Goal: Task Accomplishment & Management: Use online tool/utility

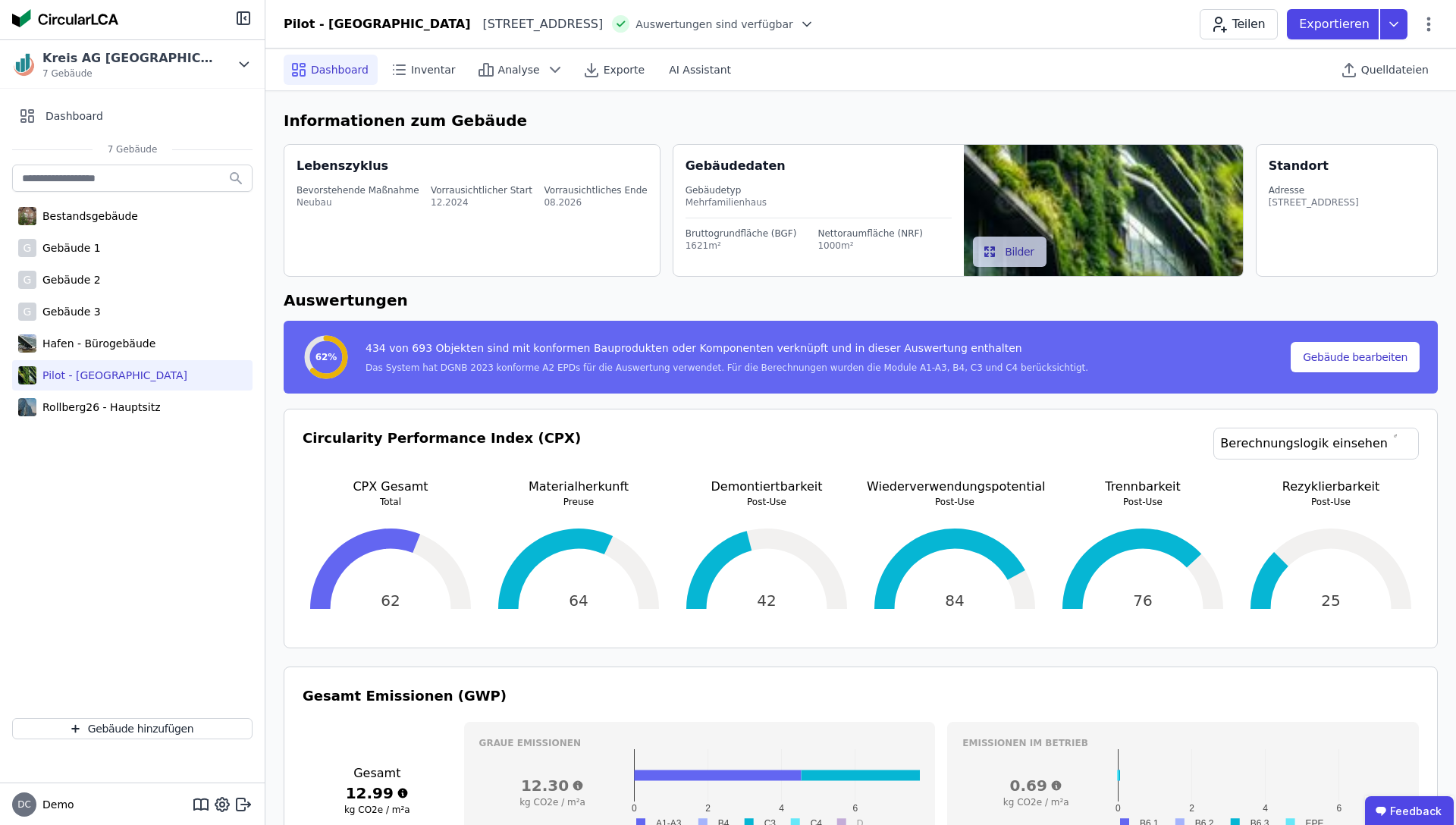
select select "*"
click at [603, 68] on span "Exporte" at bounding box center [624, 69] width 41 height 15
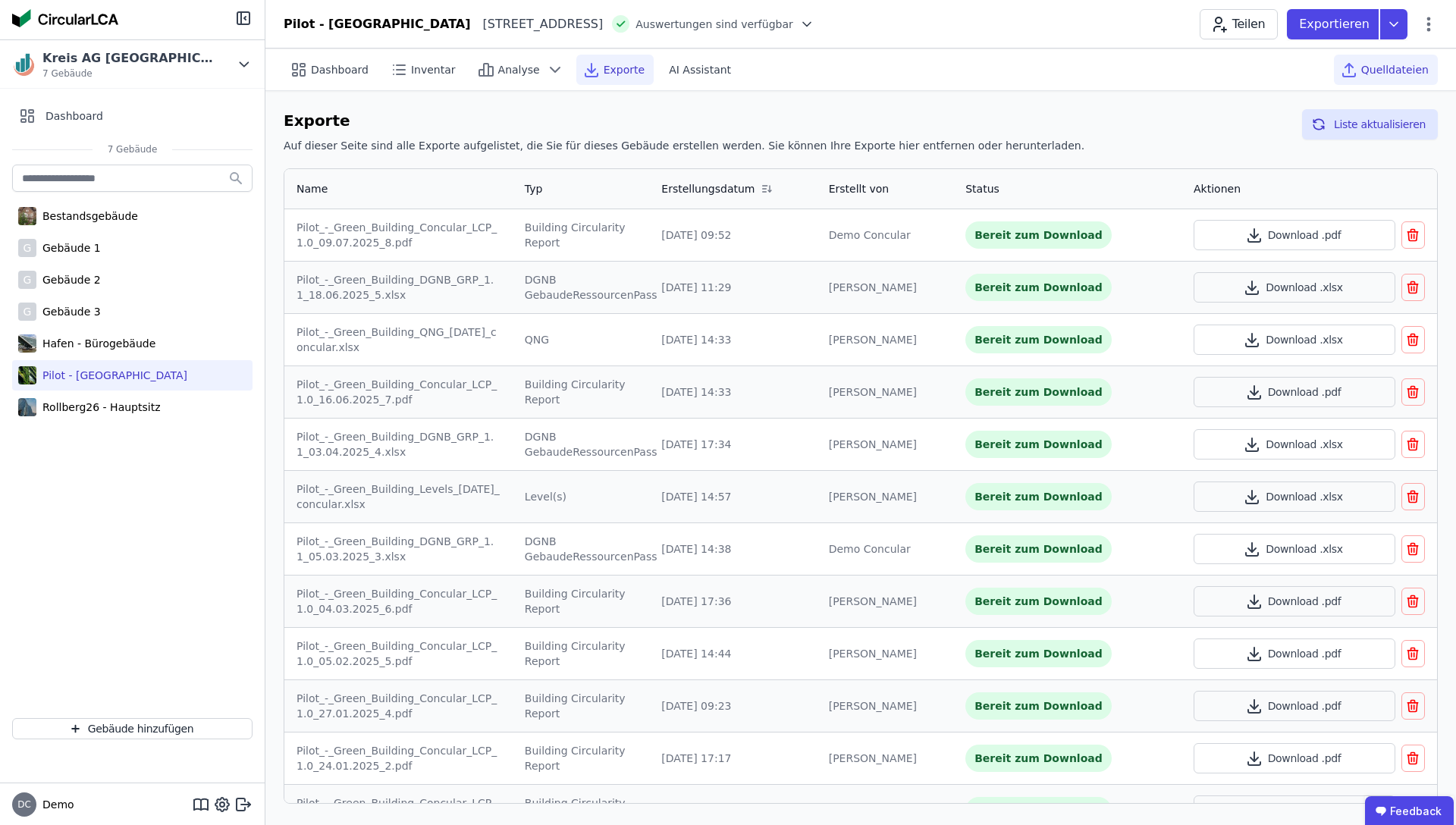
click at [1374, 73] on span "Quelldateien" at bounding box center [1395, 69] width 68 height 15
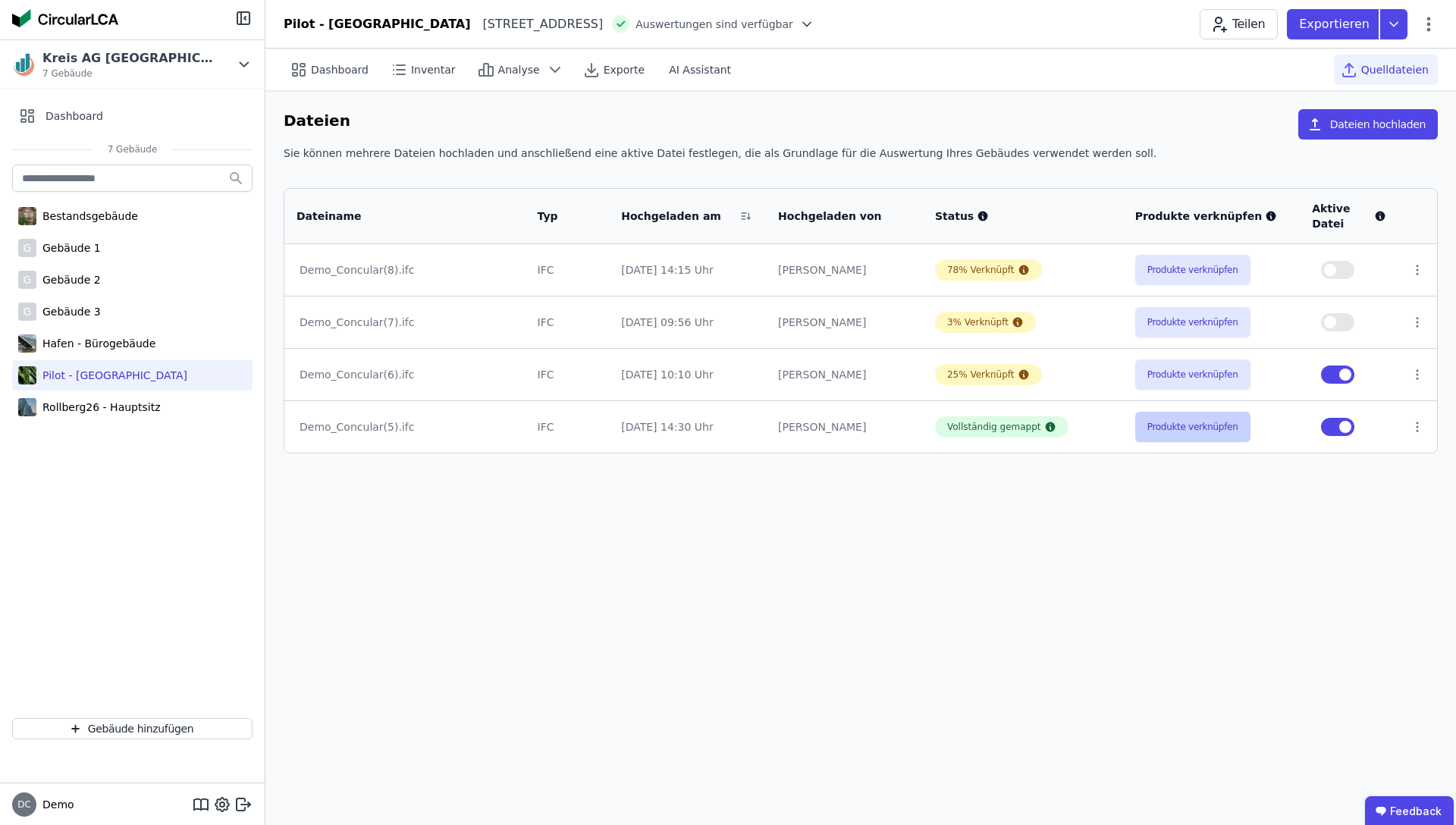
click at [1174, 420] on button "Produkte verknüpfen" at bounding box center [1193, 427] width 115 height 30
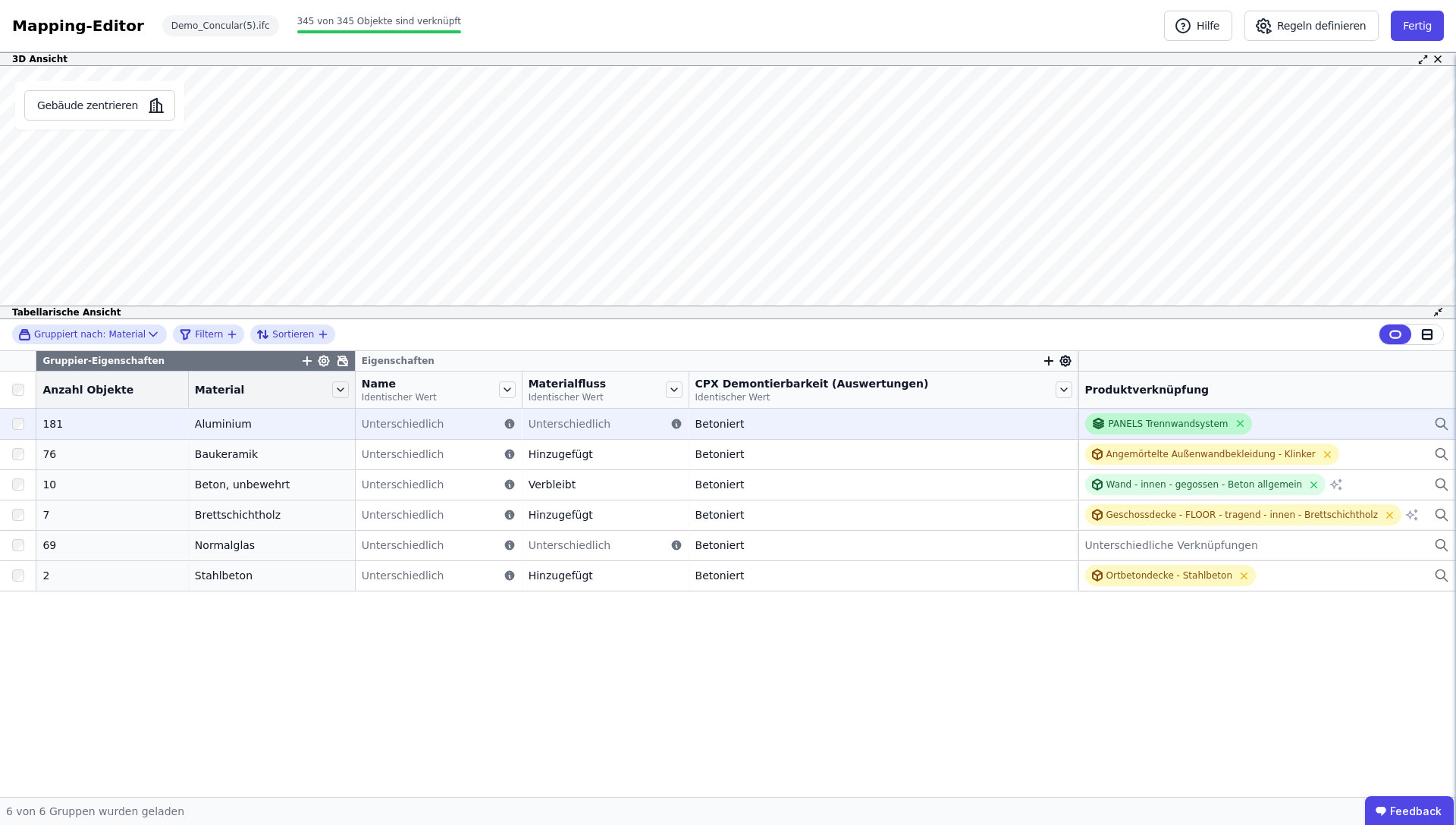
click at [1109, 423] on div "PANELS Trennwandsystem" at bounding box center [1169, 424] width 120 height 12
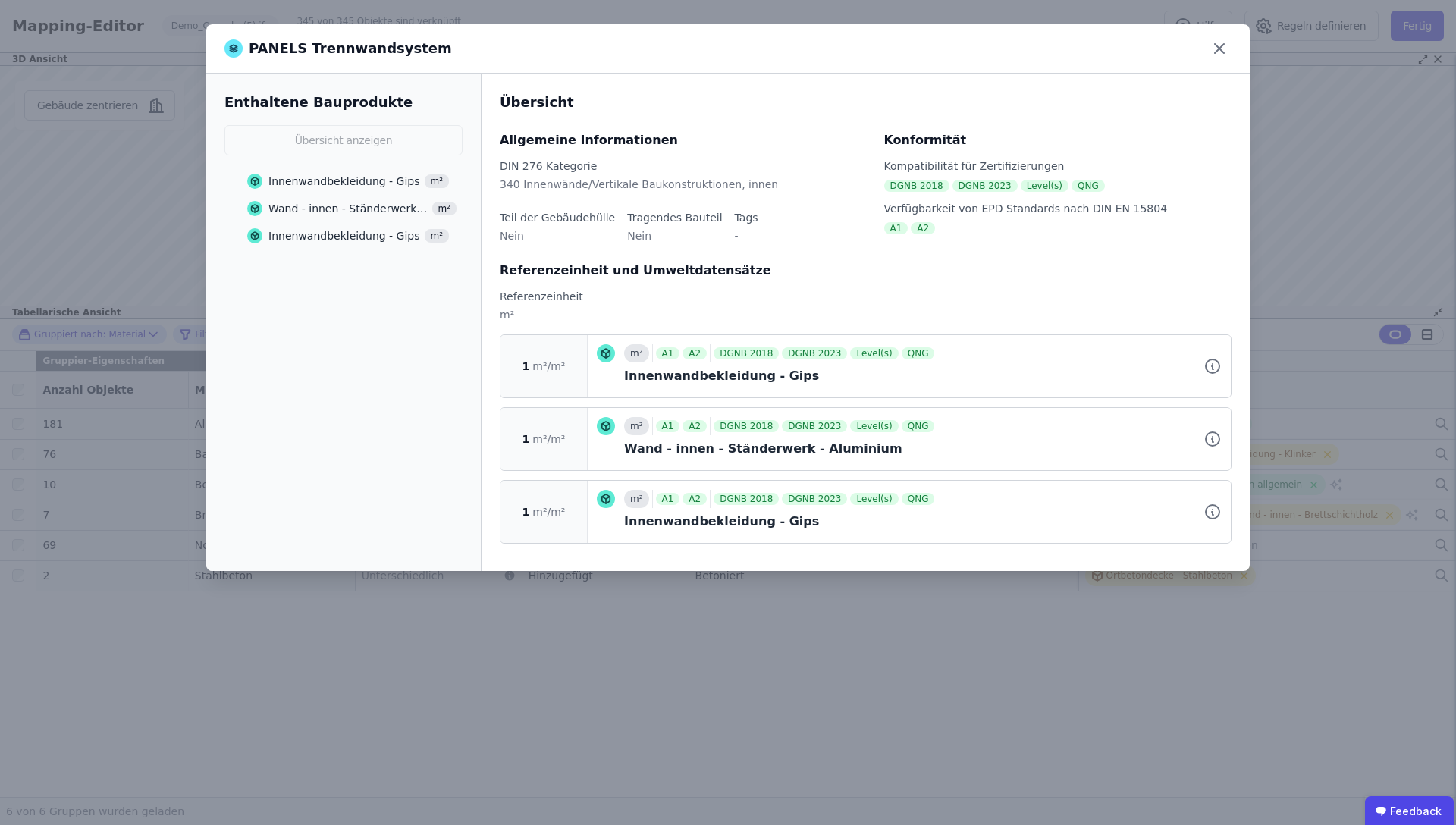
click at [351, 164] on div "Enthaltene Bauprodukte Übersicht anzeigen Innenwandbekleidung - Gips m² Wand - …" at bounding box center [344, 170] width 238 height 158
click at [337, 185] on div "Innenwandbekleidung - Gips" at bounding box center [344, 181] width 151 height 15
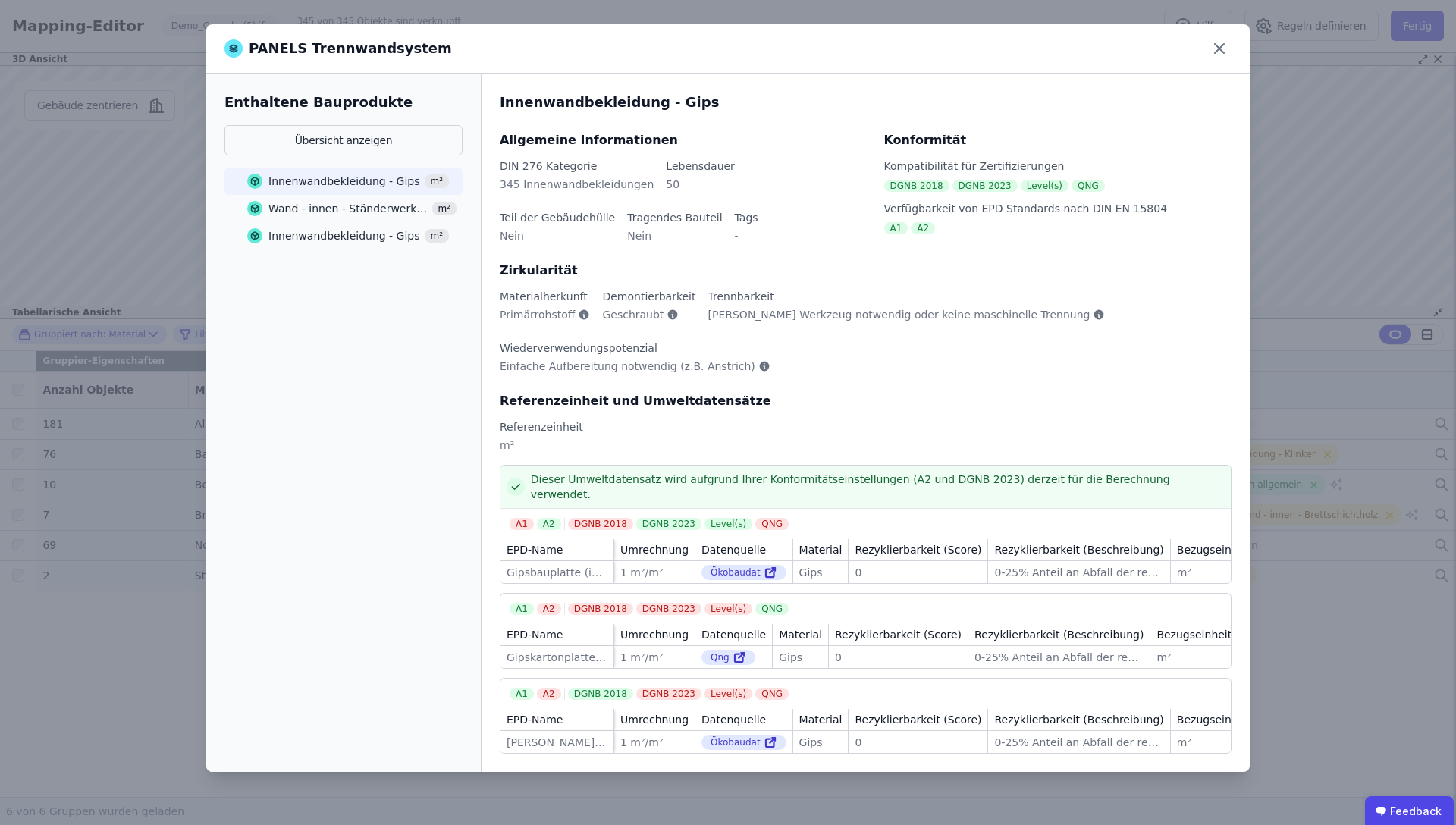
click at [335, 210] on div "Wand - innen - Ständerwerk - Aluminium" at bounding box center [348, 208] width 159 height 15
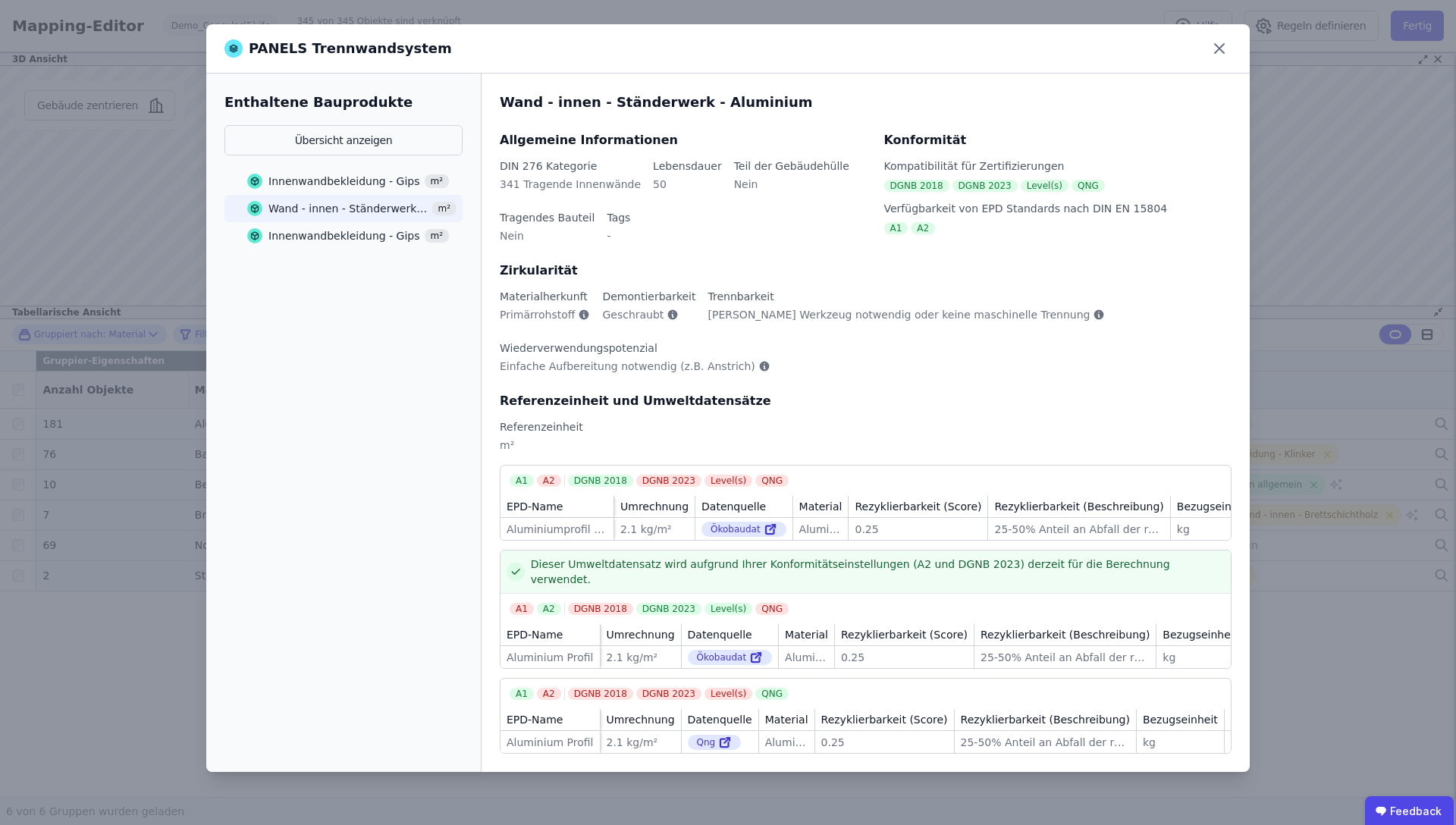
click at [335, 239] on div "Innenwandbekleidung - Gips" at bounding box center [344, 235] width 151 height 15
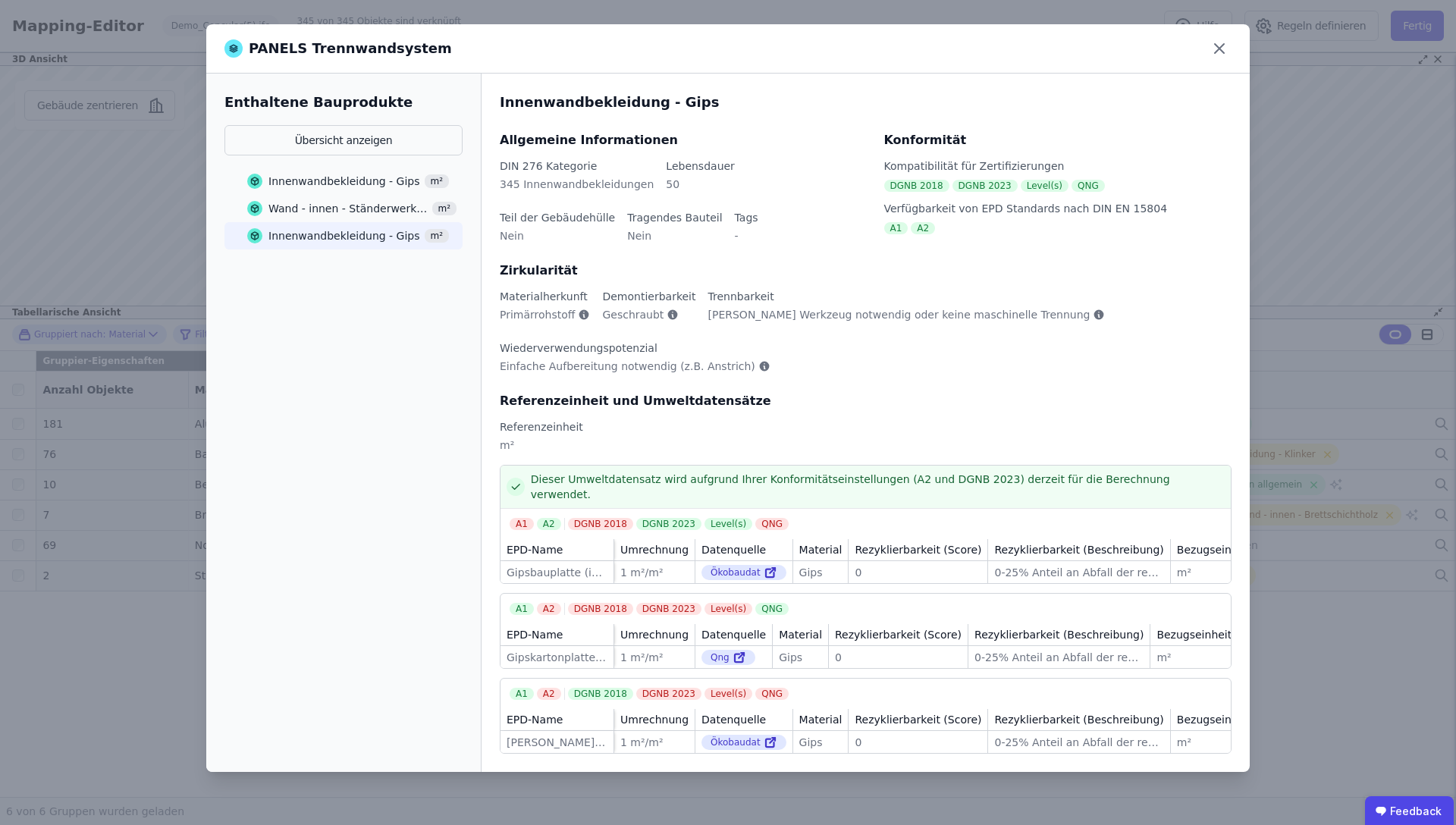
click at [344, 214] on div "Wand - innen - Ständerwerk - Aluminium" at bounding box center [348, 208] width 159 height 15
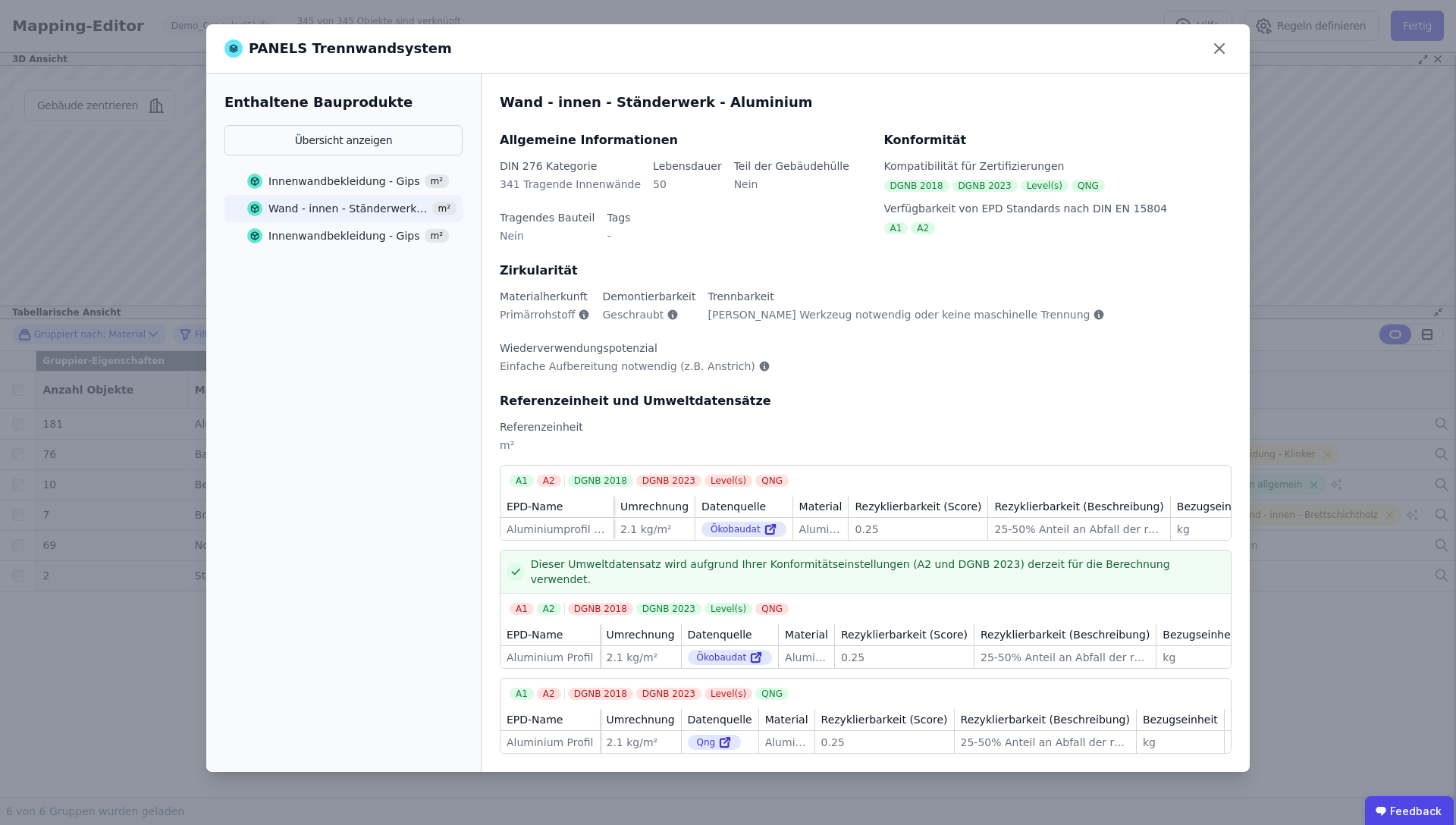
click at [353, 185] on div "Innenwandbekleidung - Gips" at bounding box center [344, 181] width 151 height 15
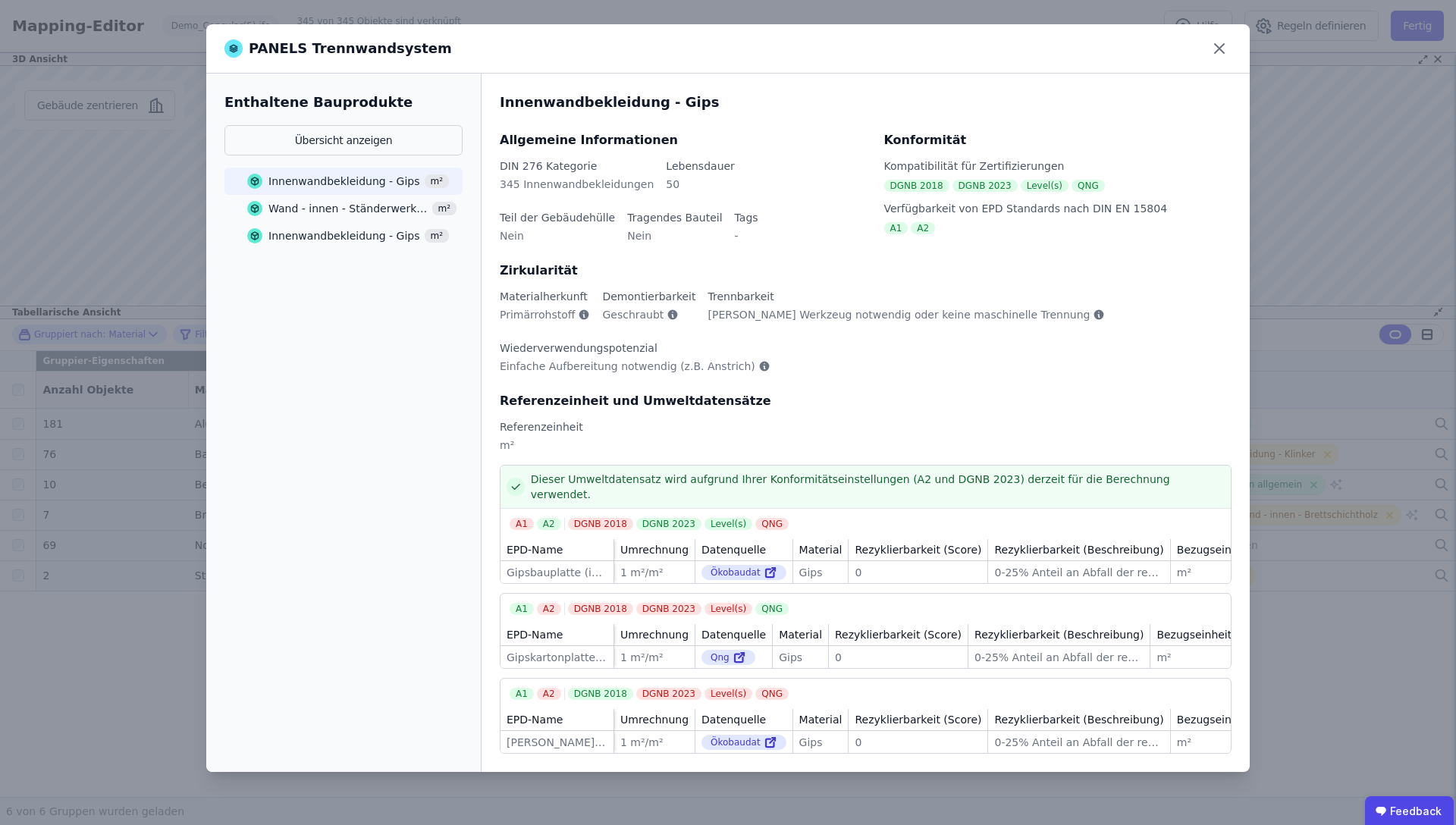
click at [346, 207] on div "Wand - innen - Ständerwerk - Aluminium" at bounding box center [348, 208] width 159 height 15
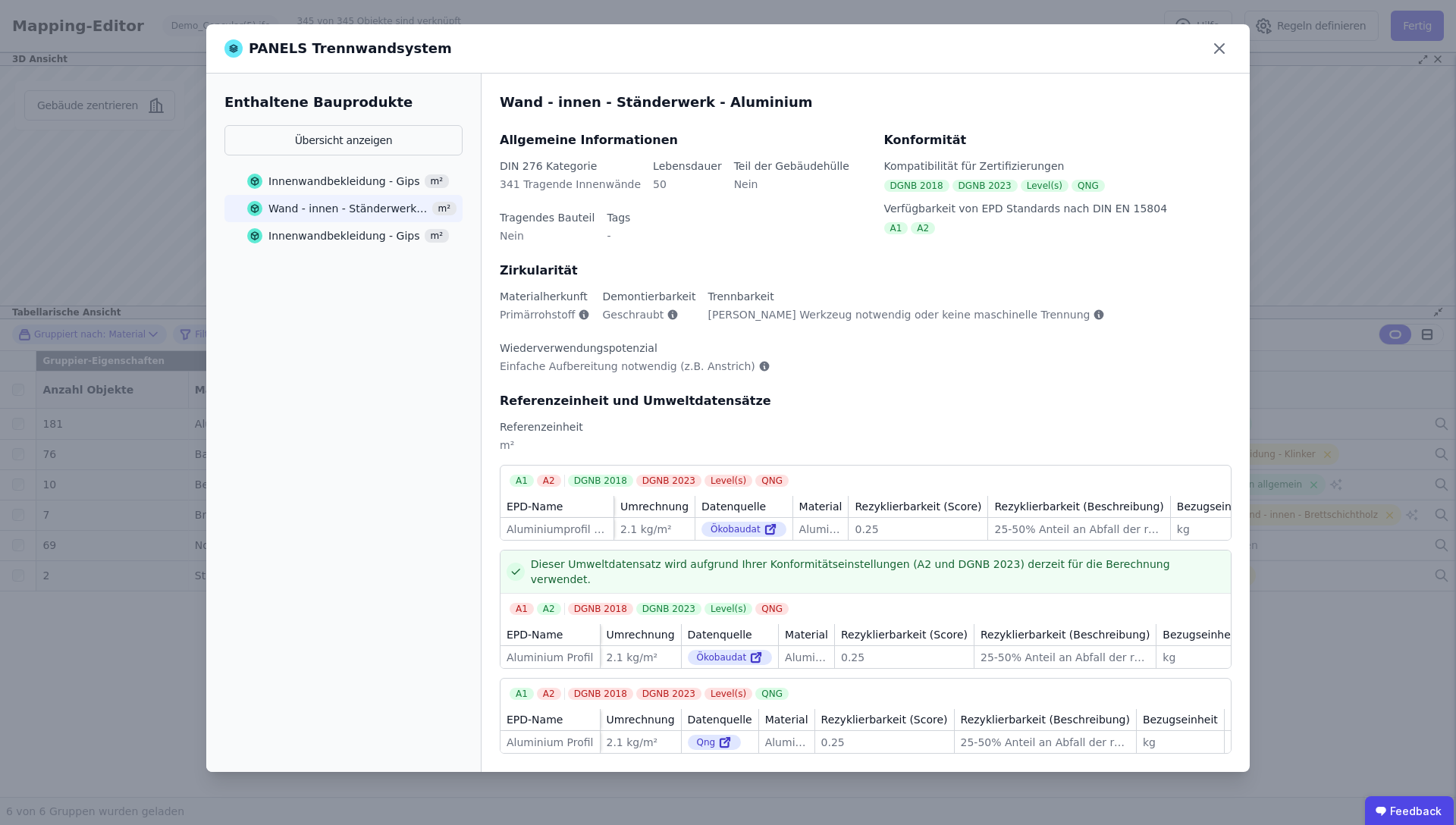
click at [316, 239] on div "Innenwandbekleidung - Gips" at bounding box center [344, 235] width 151 height 15
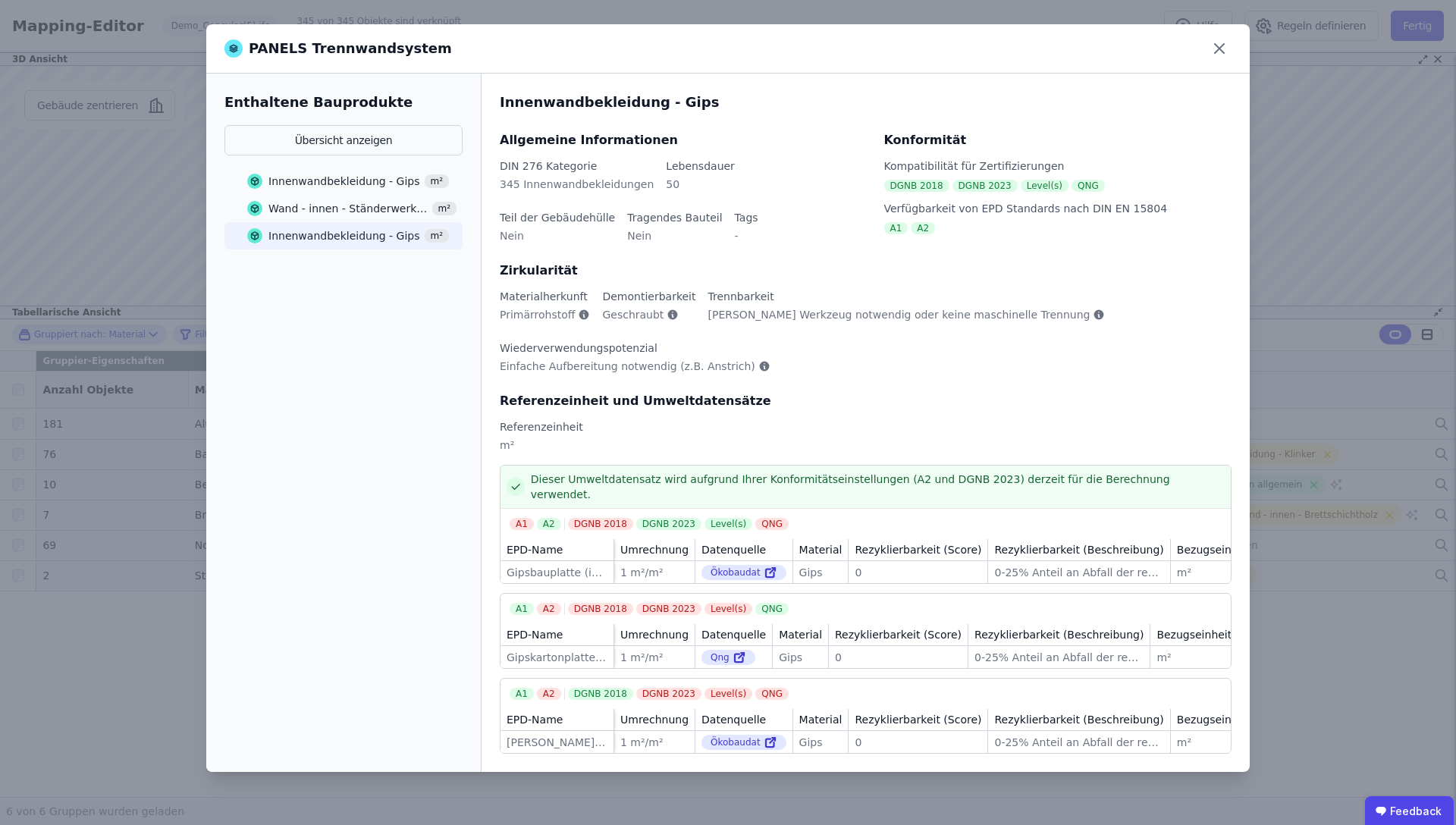
click at [313, 219] on div "Wand - innen - Ständerwerk - Aluminium m²" at bounding box center [351, 208] width 209 height 28
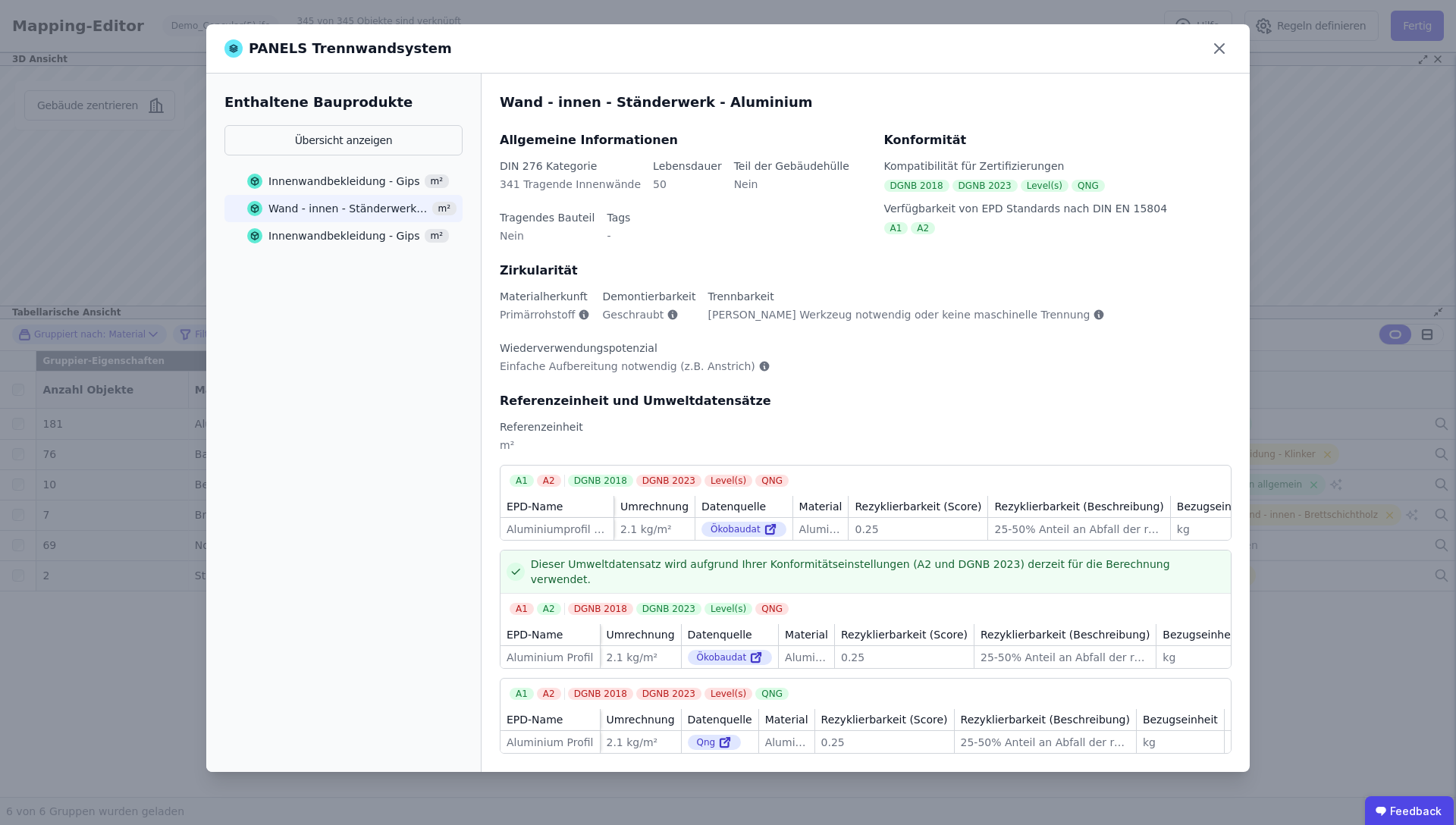
click at [326, 187] on div "Innenwandbekleidung - Gips" at bounding box center [344, 181] width 151 height 15
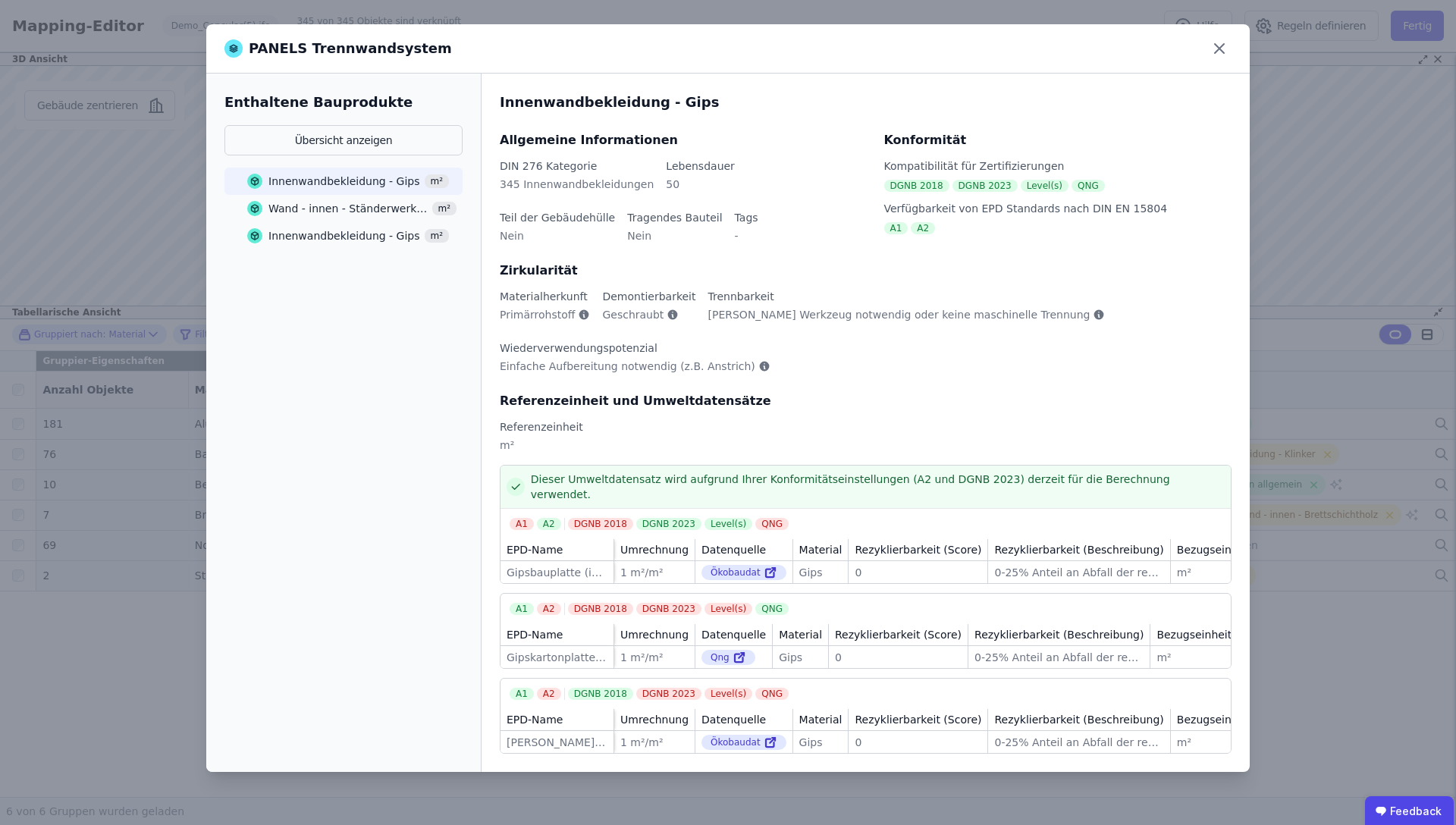
click at [323, 202] on div "Wand - innen - Ständerwerk - Aluminium" at bounding box center [348, 208] width 159 height 15
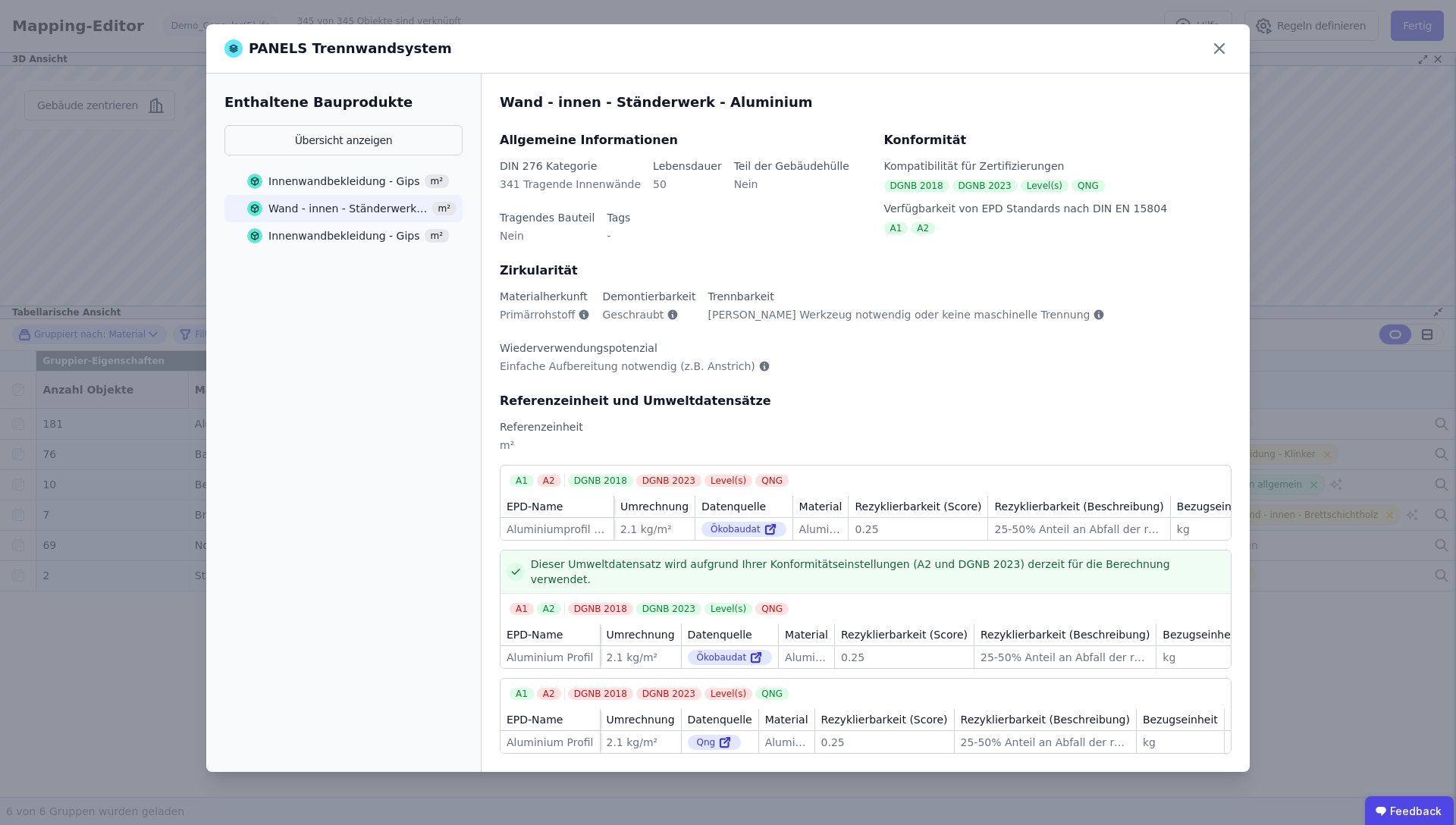
click at [330, 187] on div "Innenwandbekleidung - Gips" at bounding box center [344, 181] width 151 height 15
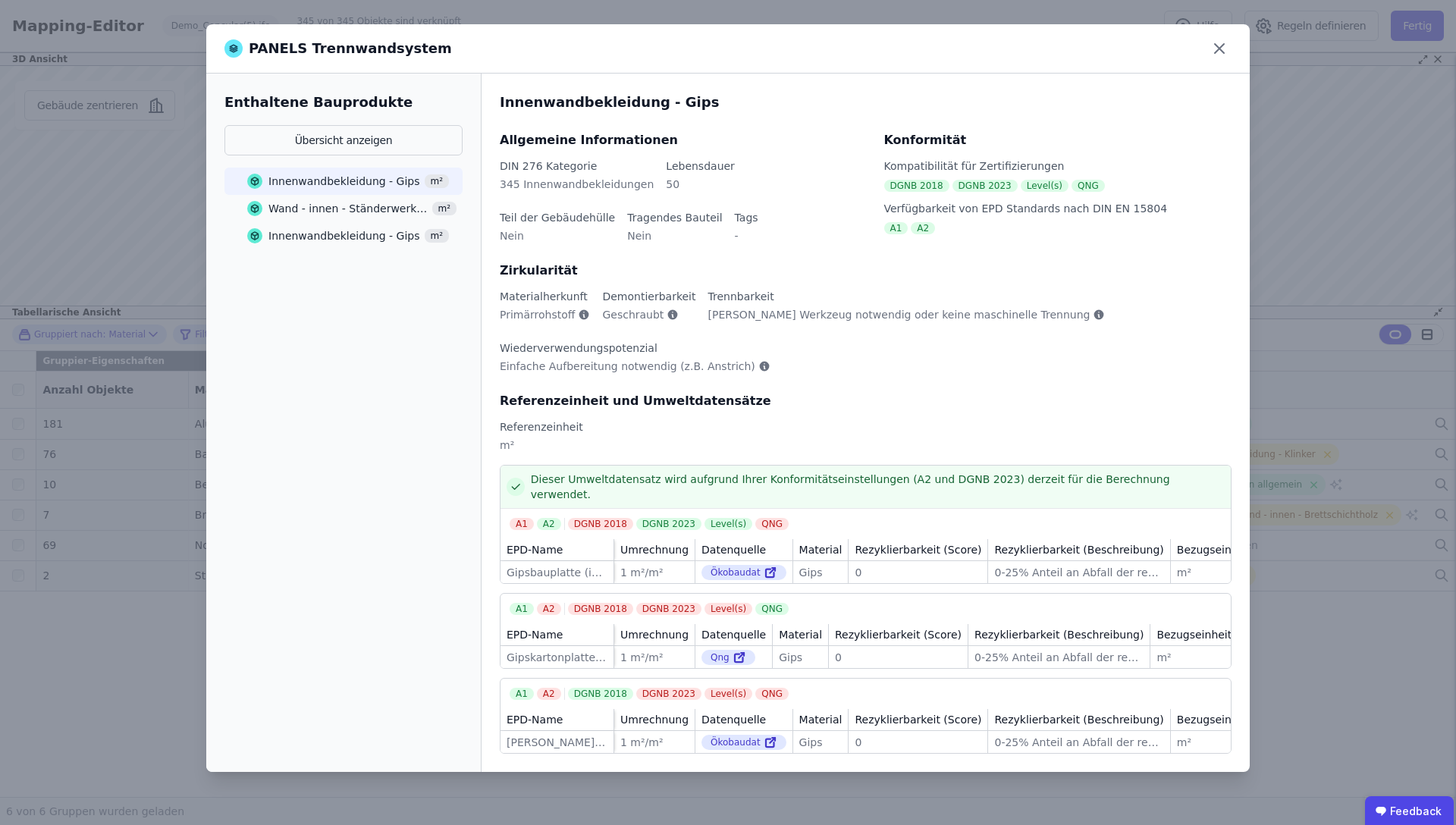
click at [323, 205] on div "Wand - innen - Ständerwerk - Aluminium" at bounding box center [348, 208] width 159 height 15
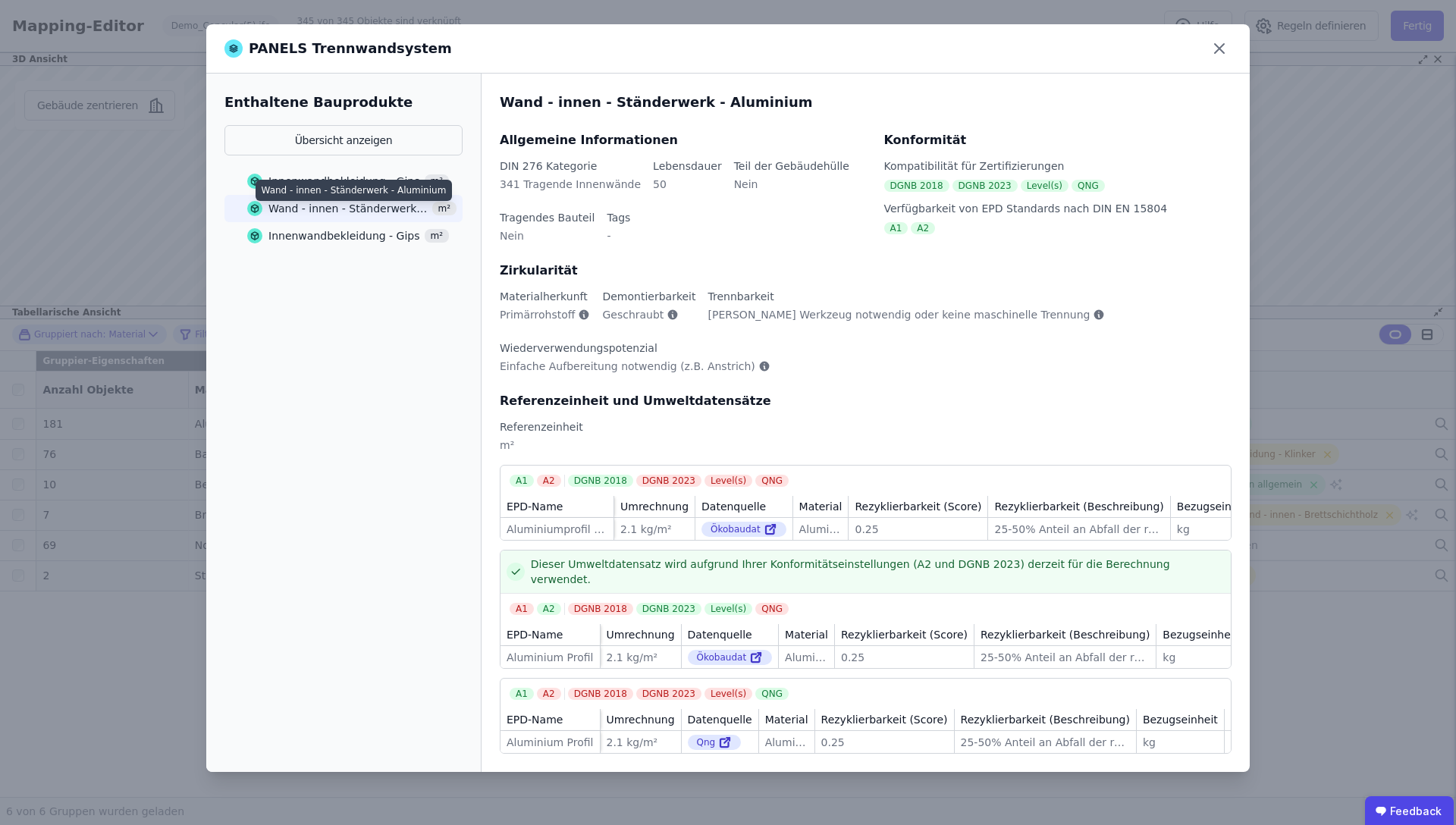
click at [312, 234] on div "Innenwandbekleidung - Gips" at bounding box center [344, 235] width 151 height 15
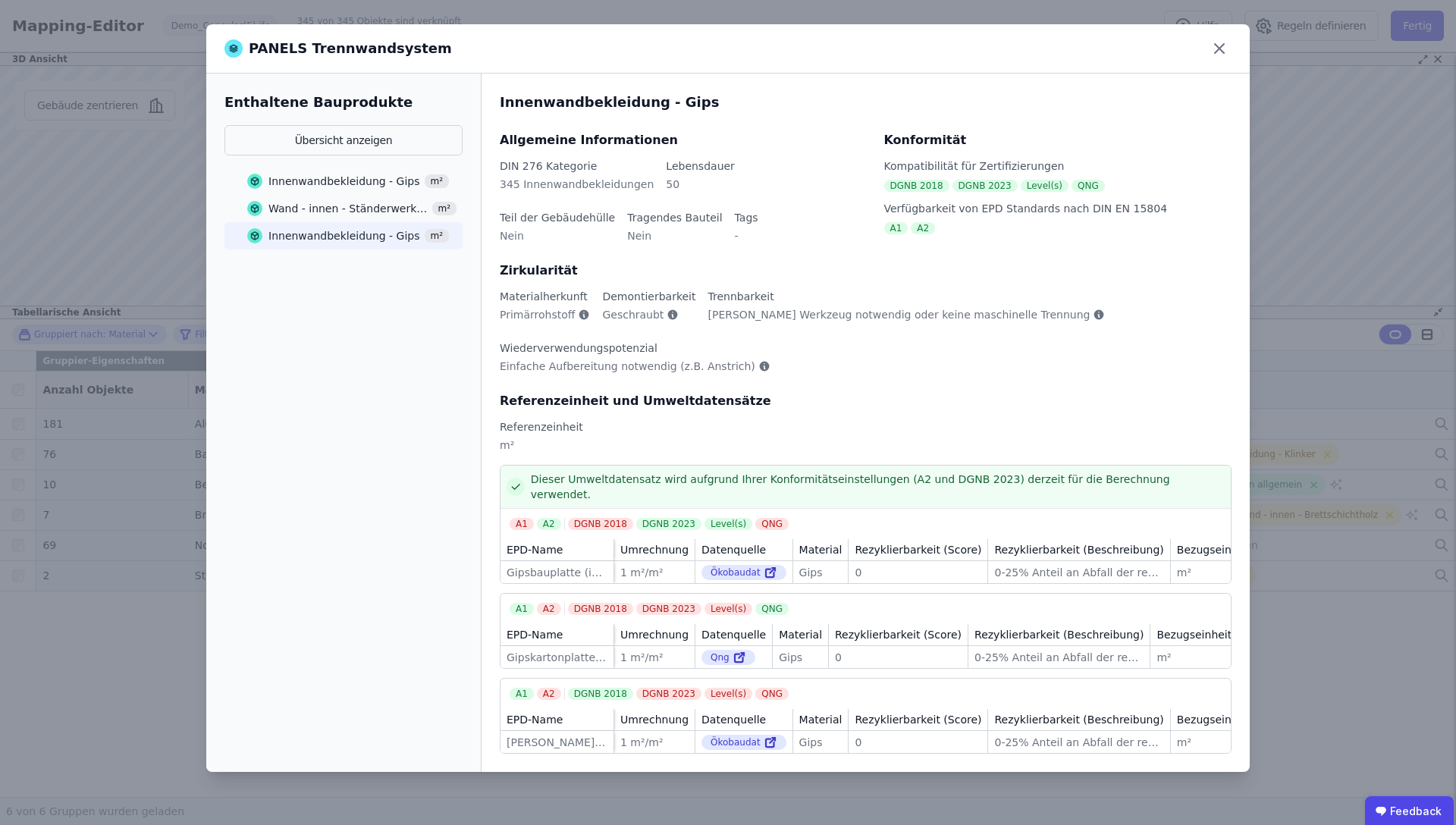
click at [319, 210] on div "Wand - innen - Ständerwerk - Aluminium" at bounding box center [348, 208] width 159 height 15
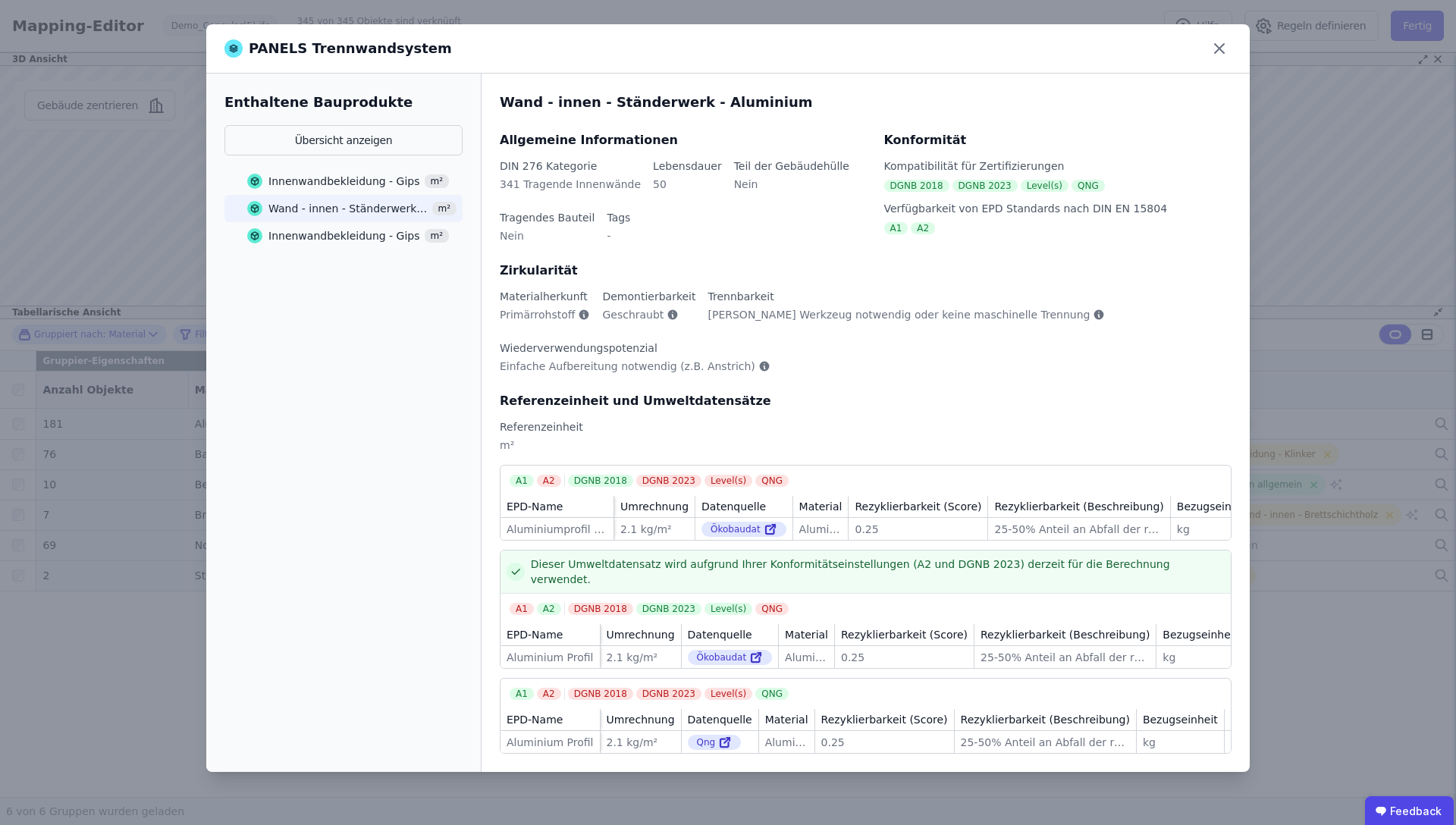
click at [330, 182] on div "Innenwandbekleidung - Gips" at bounding box center [344, 181] width 151 height 15
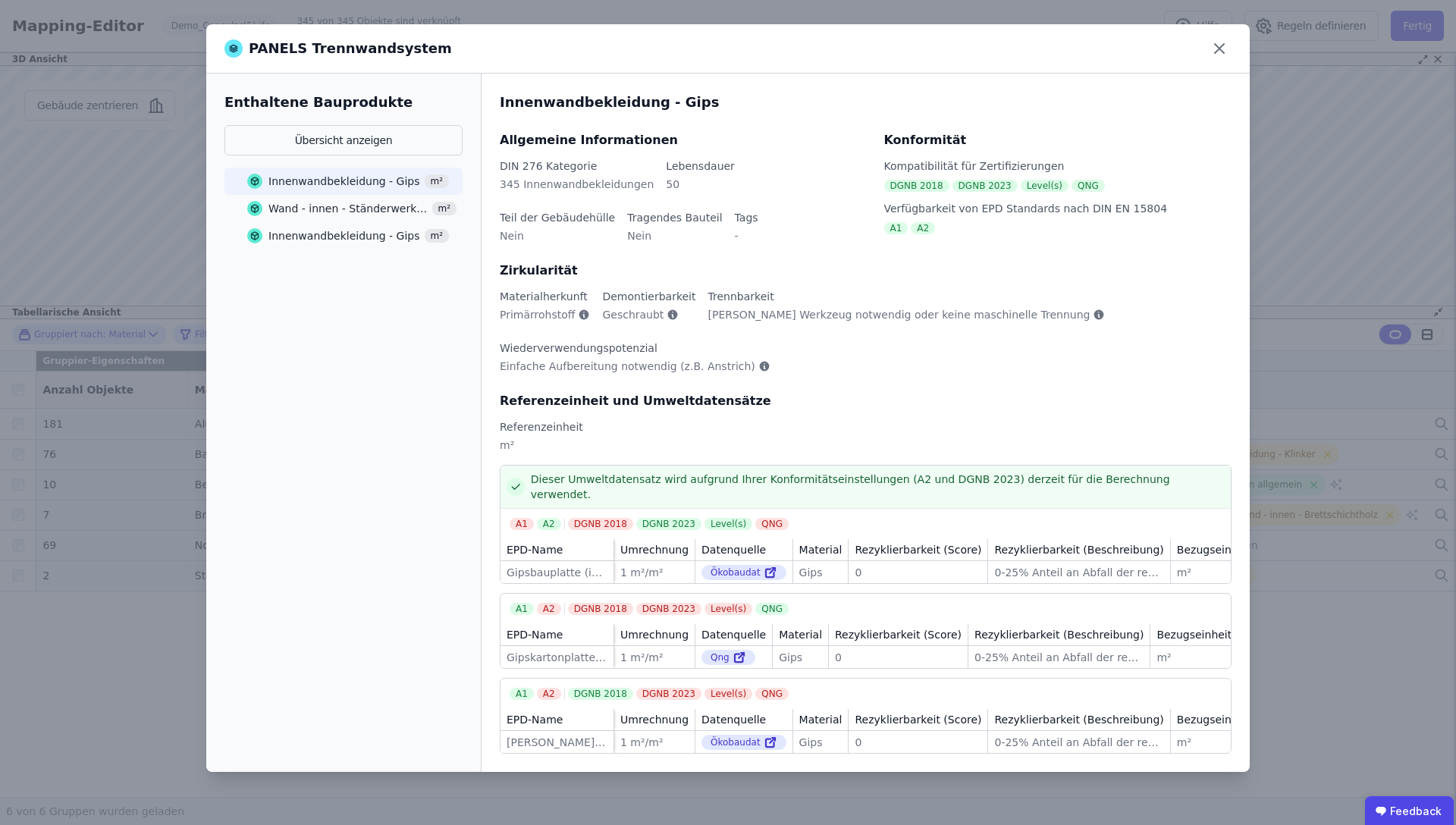
click at [325, 207] on div "Wand - innen - Ständerwerk - Aluminium" at bounding box center [348, 208] width 159 height 15
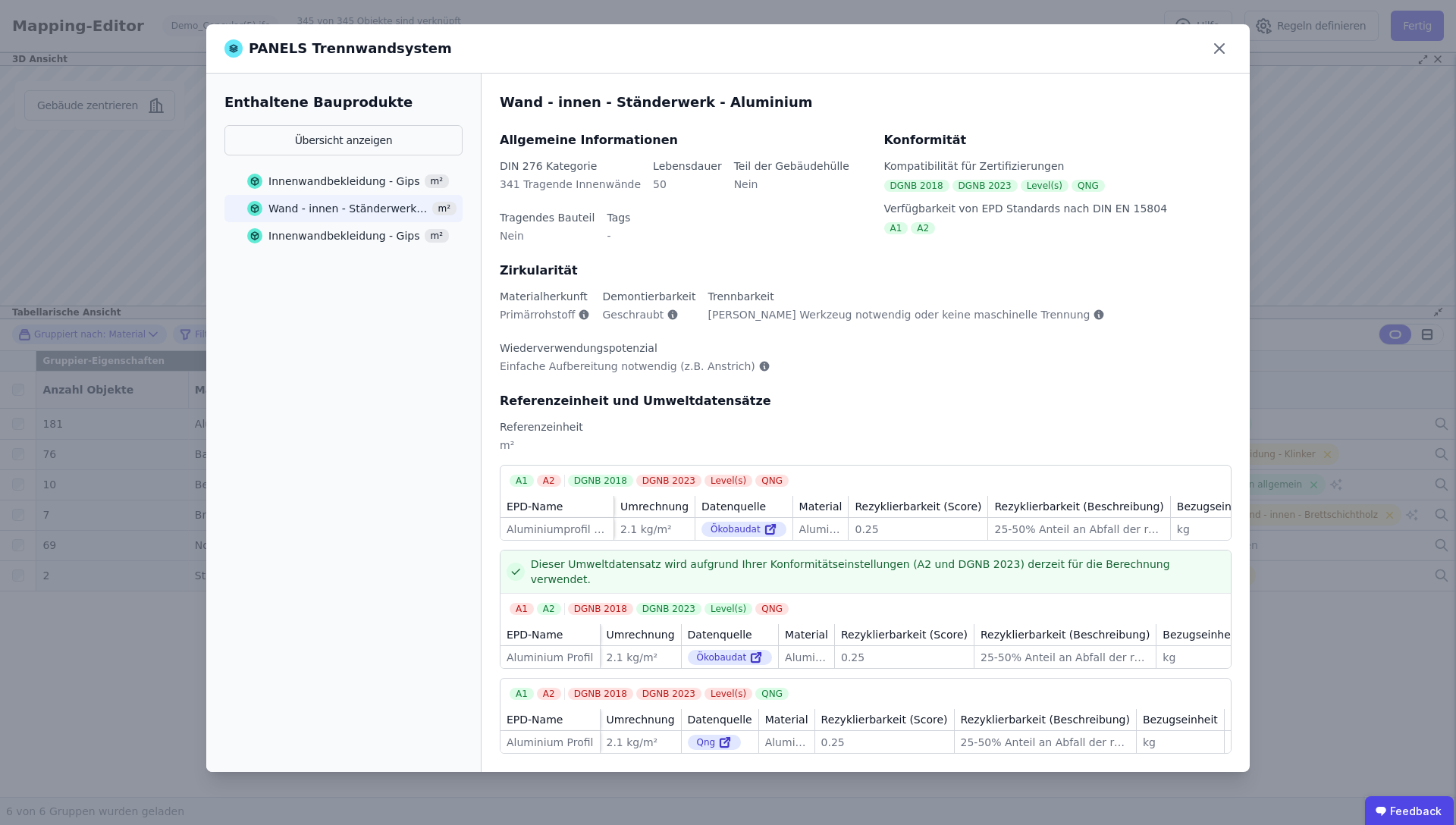
click at [321, 233] on div "Innenwandbekleidung - Gips" at bounding box center [344, 235] width 151 height 15
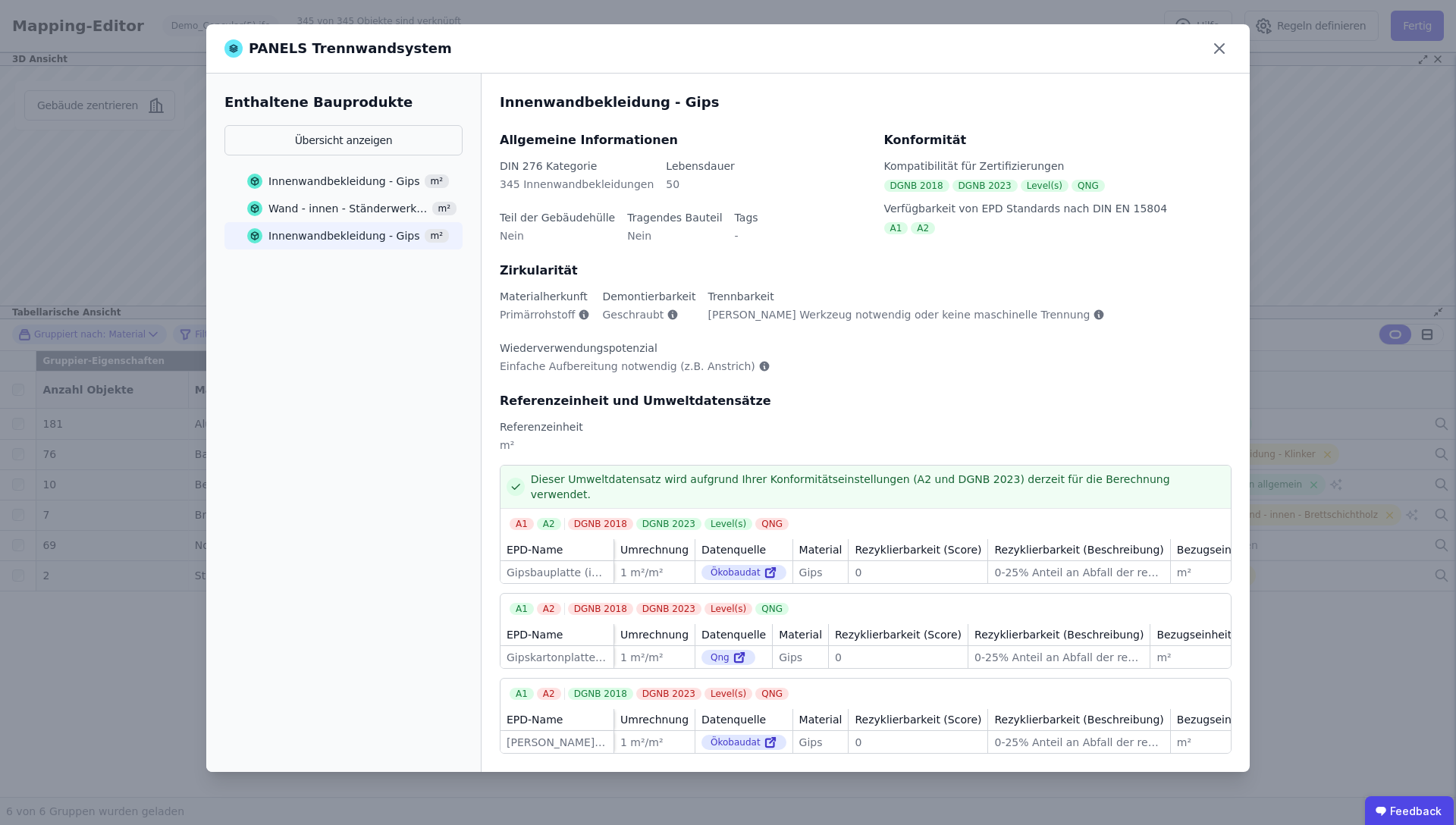
click at [316, 182] on div "Innenwandbekleidung - Gips" at bounding box center [344, 181] width 151 height 15
click at [312, 187] on div "Innenwandbekleidung - Gips" at bounding box center [344, 181] width 151 height 15
click at [79, 688] on div "PANELS Trennwandsystem Enthaltene Bauprodukte Übersicht anzeigen Innenwandbekle…" at bounding box center [728, 412] width 1456 height 825
click at [349, 217] on div "Wand - innen - Ständerwerk - Aluminium m²" at bounding box center [351, 208] width 209 height 28
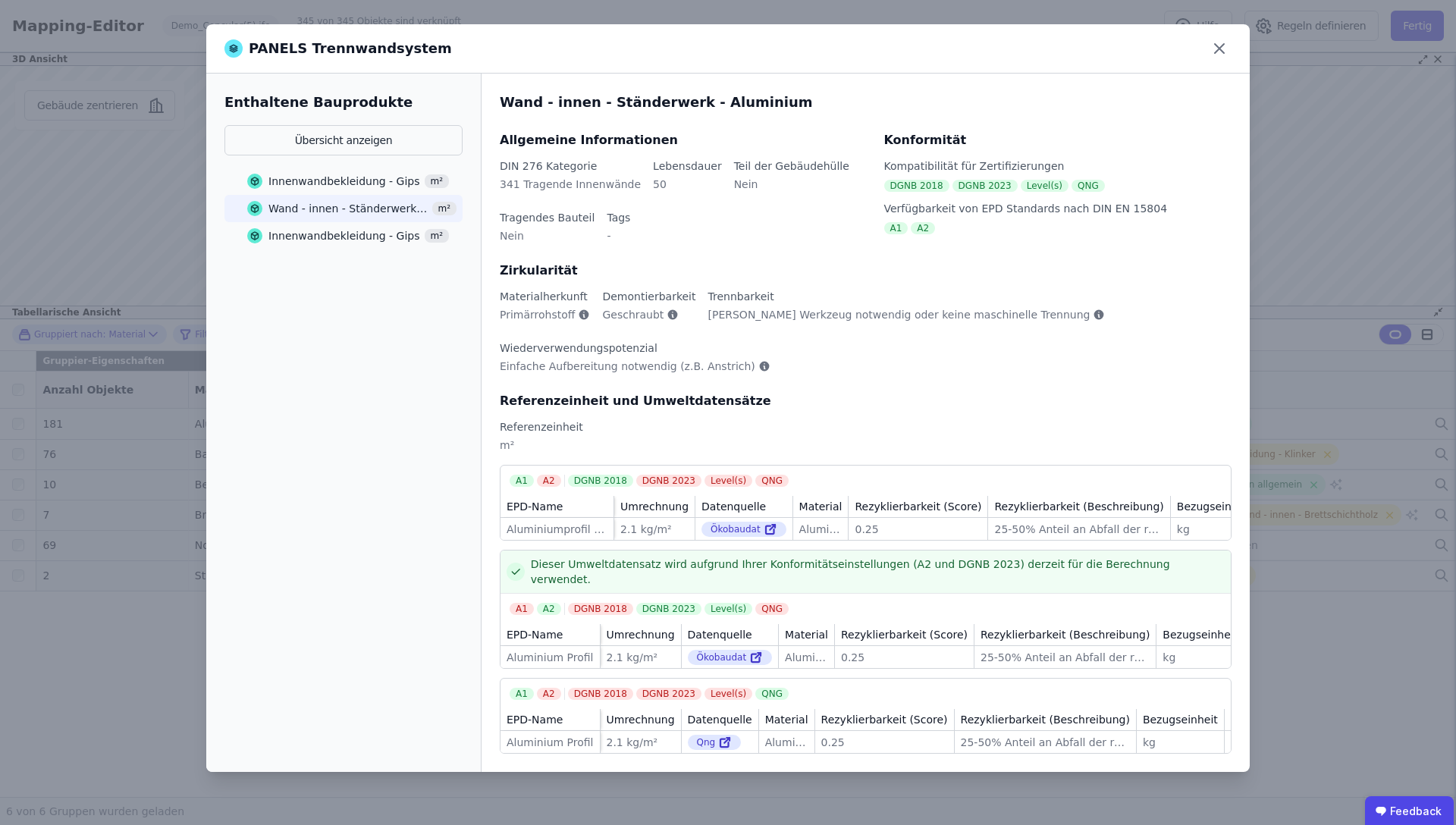
click at [336, 249] on div "Enthaltene Bauprodukte Übersicht anzeigen Innenwandbekleidung - Gips m² Wand - …" at bounding box center [344, 422] width 275 height 698
click at [349, 233] on div "Innenwandbekleidung - Gips" at bounding box center [344, 235] width 151 height 15
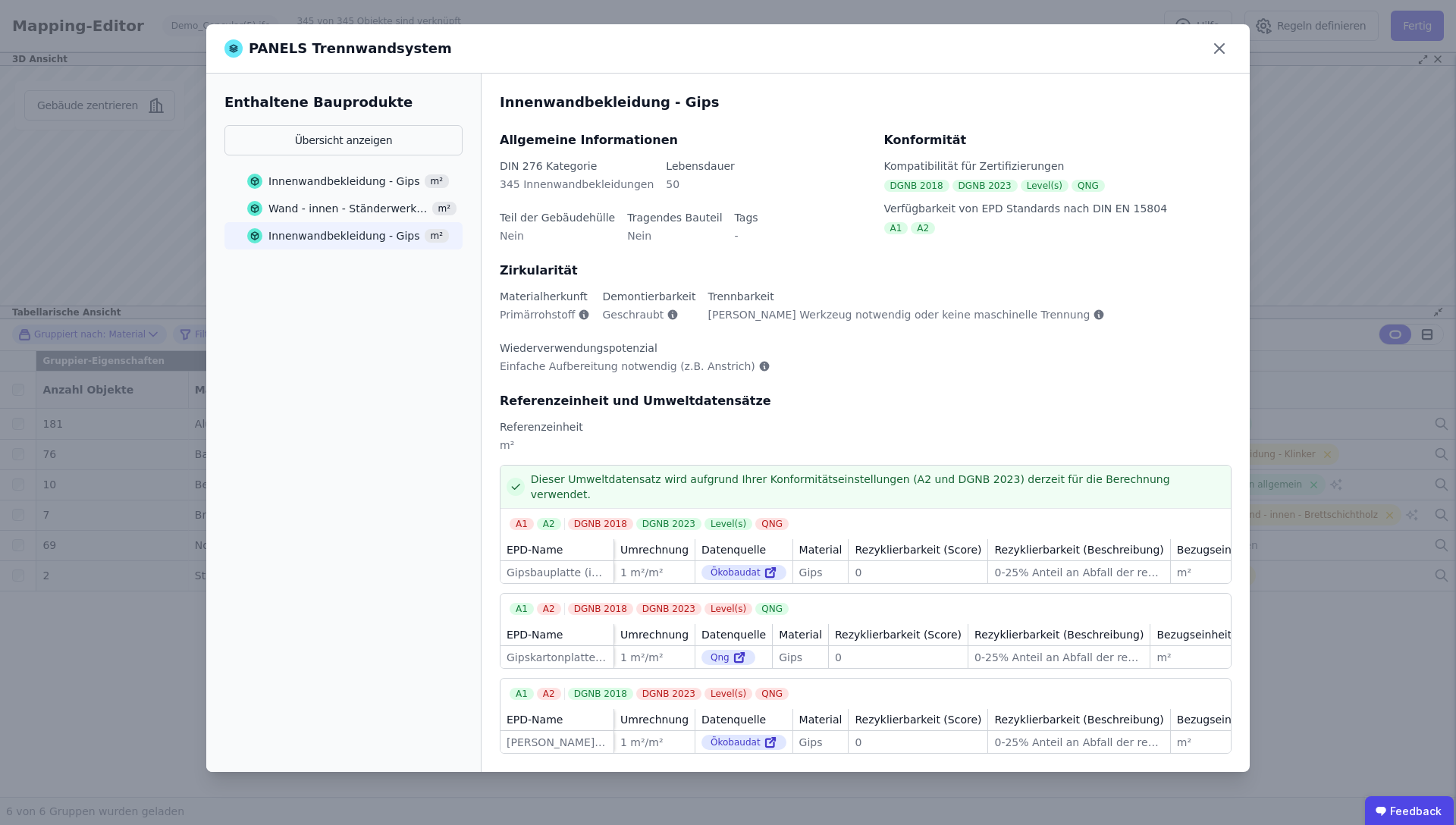
click at [360, 213] on div "Wand - innen - Ständerwerk - Aluminium" at bounding box center [348, 208] width 159 height 15
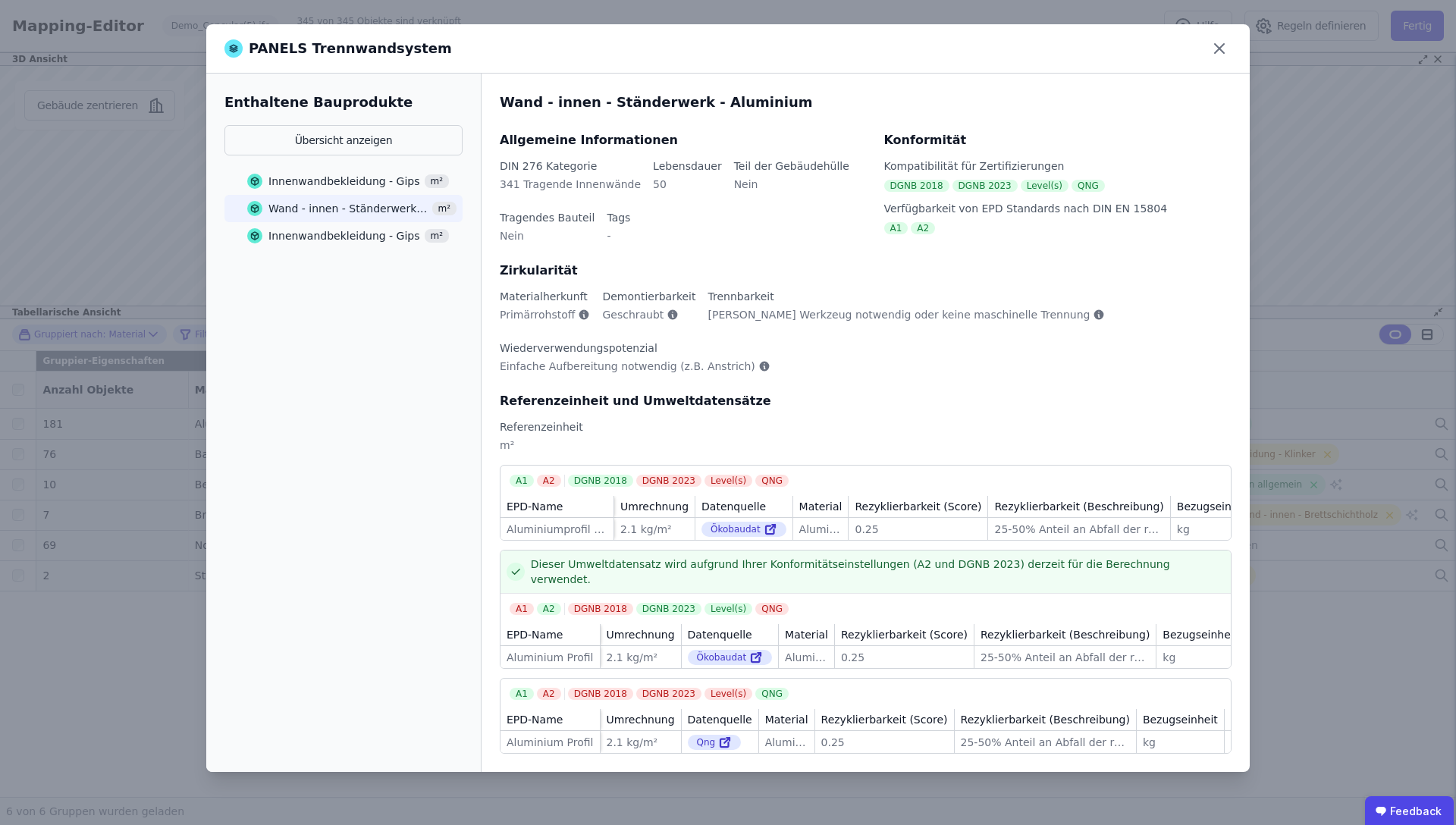
click at [367, 192] on div "Innenwandbekleidung - Gips m²" at bounding box center [348, 181] width 202 height 28
